Goal: Navigation & Orientation: Understand site structure

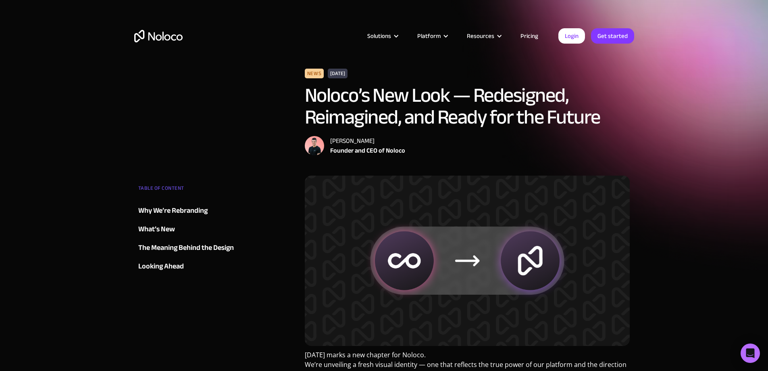
click at [168, 189] on div "TABLE OF CONTENT" at bounding box center [187, 190] width 98 height 16
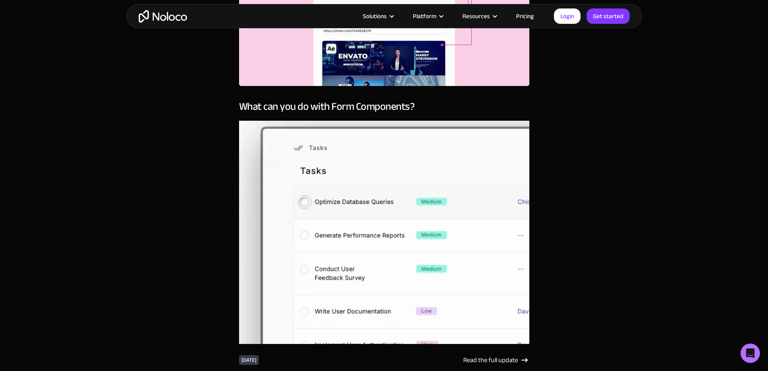
drag, startPoint x: 165, startPoint y: 215, endPoint x: 167, endPoint y: 266, distance: 50.4
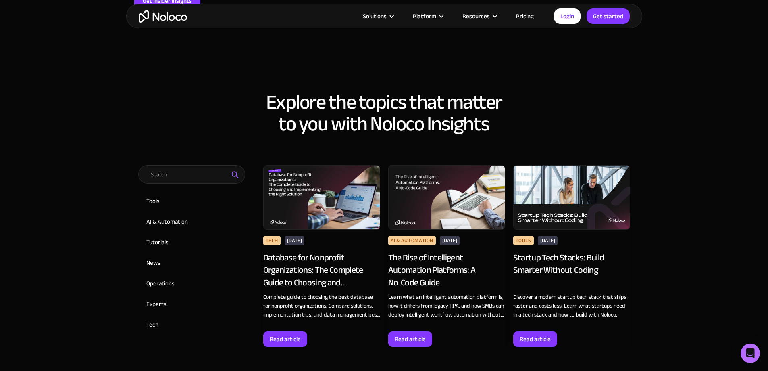
scroll to position [282, 0]
